Goal: Navigation & Orientation: Understand site structure

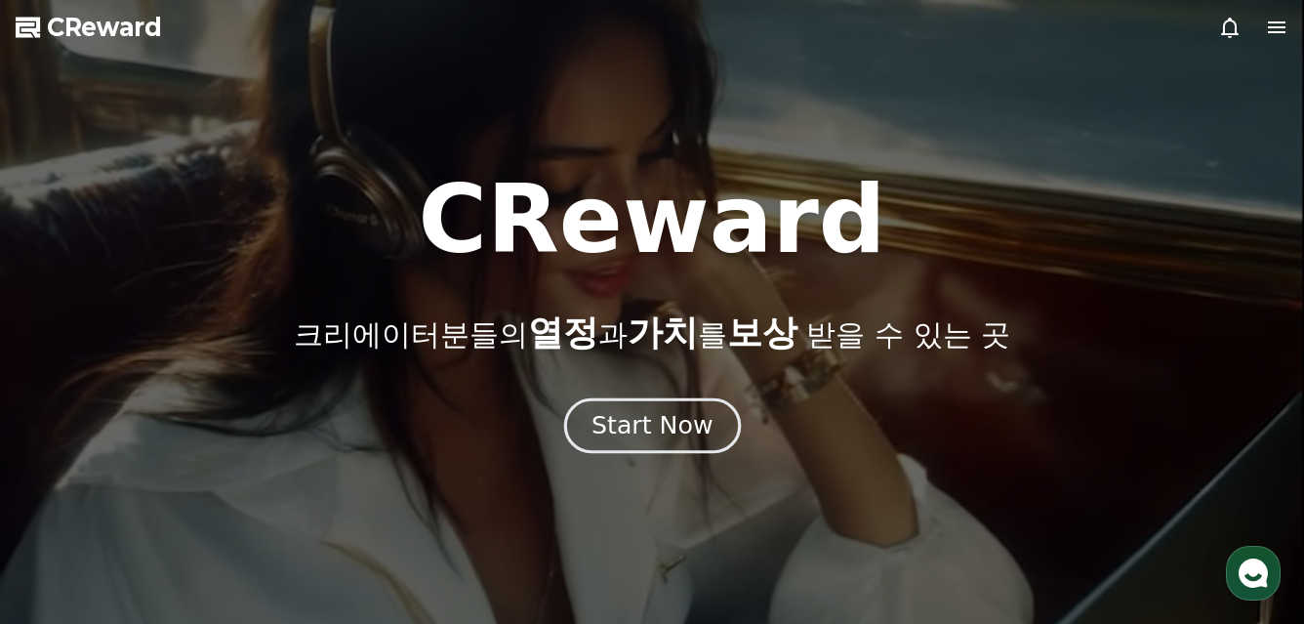
click at [626, 404] on button "Start Now" at bounding box center [651, 425] width 177 height 56
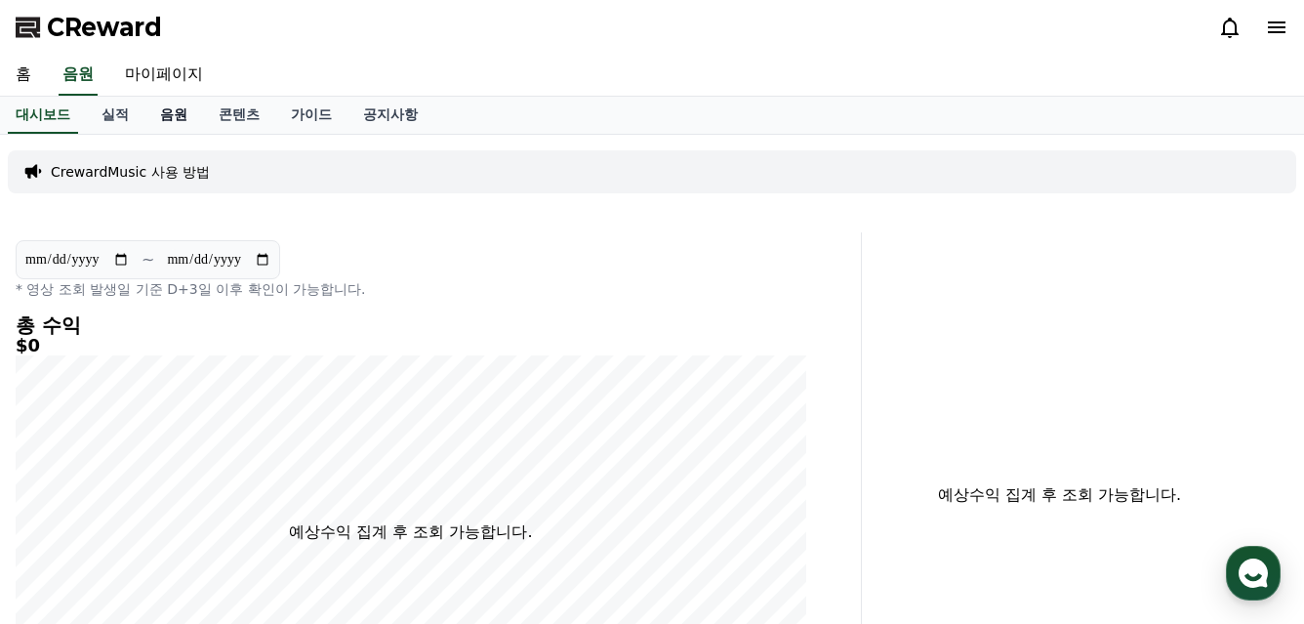
click at [144, 117] on link "음원" at bounding box center [173, 115] width 59 height 37
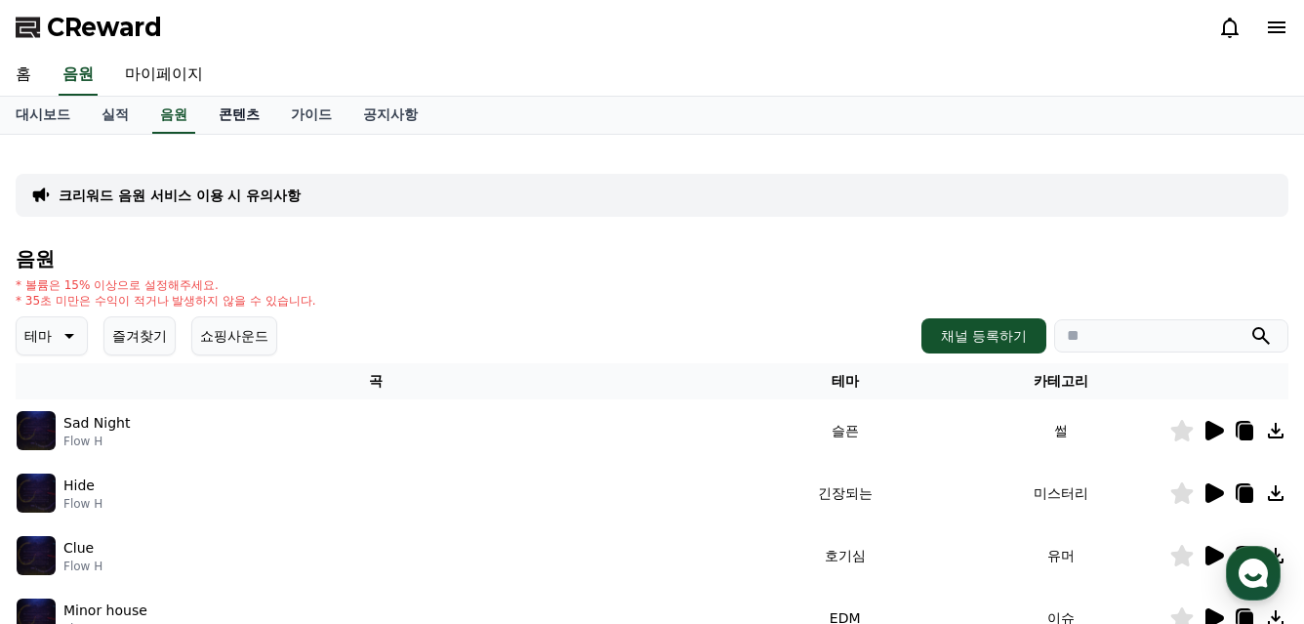
click at [225, 121] on link "콘텐츠" at bounding box center [239, 115] width 72 height 37
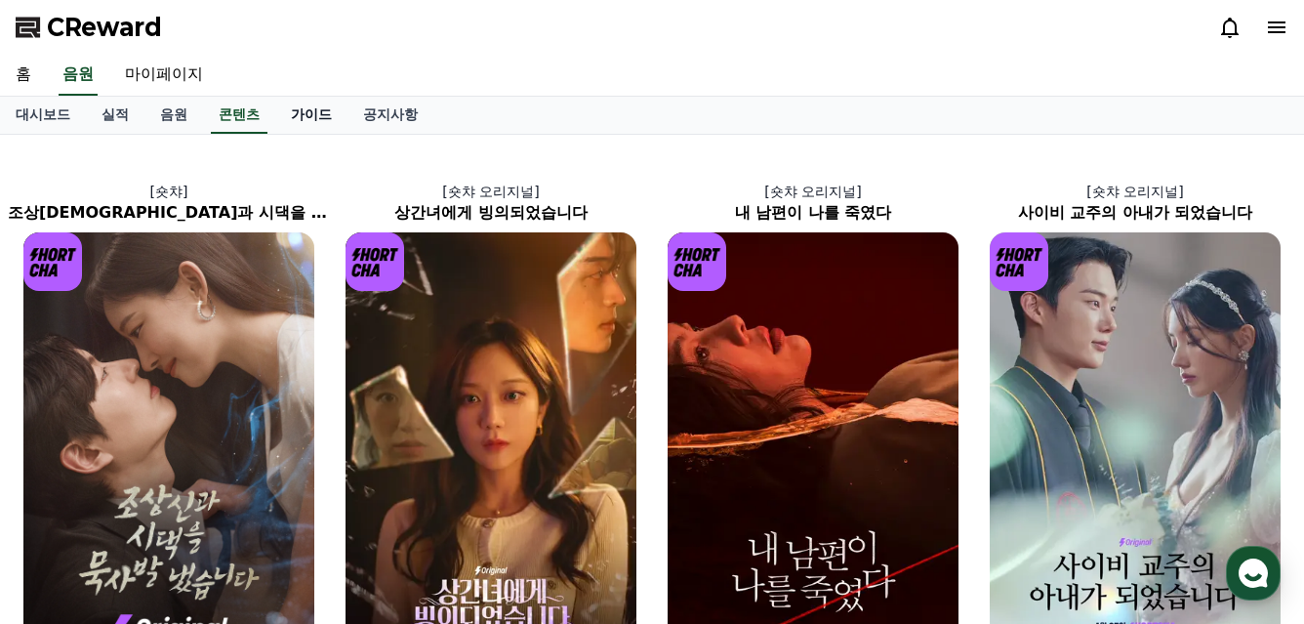
click at [286, 127] on link "가이드" at bounding box center [311, 115] width 72 height 37
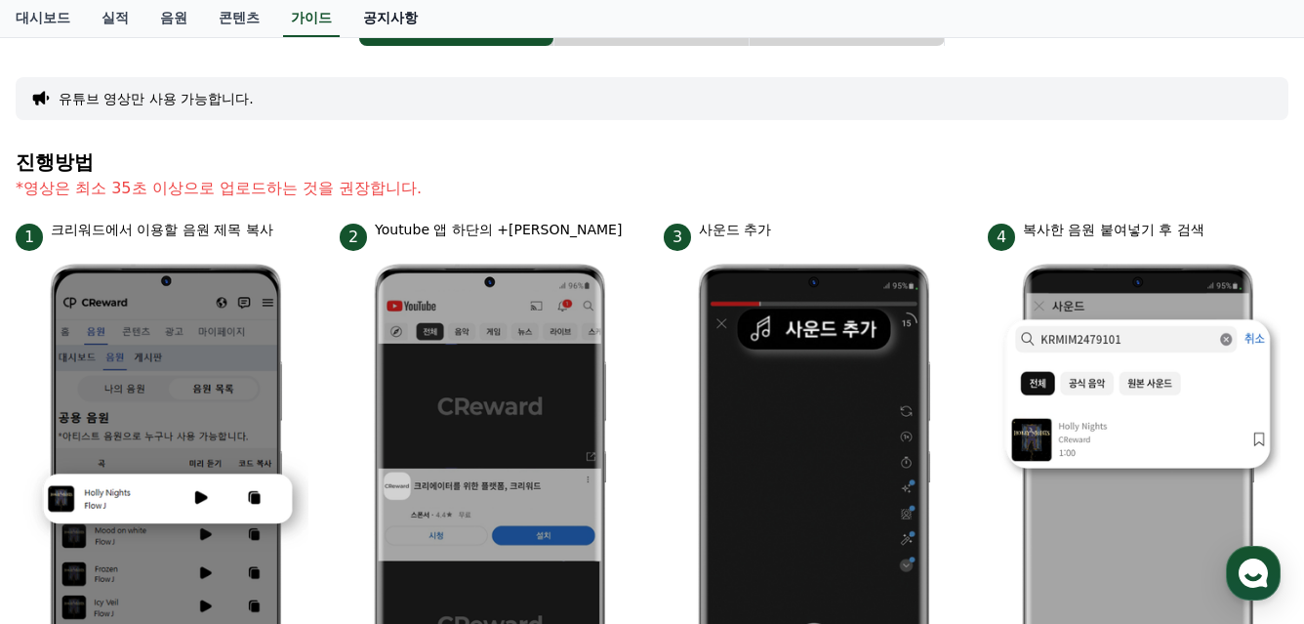
scroll to position [163, 0]
